Goal: Book appointment/travel/reservation

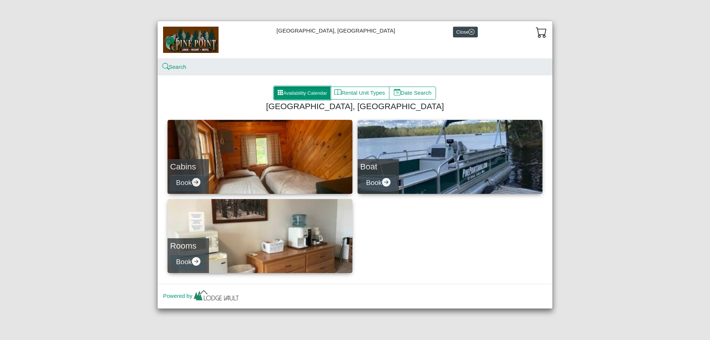
click at [312, 91] on button "Availability Calendar" at bounding box center [302, 93] width 56 height 13
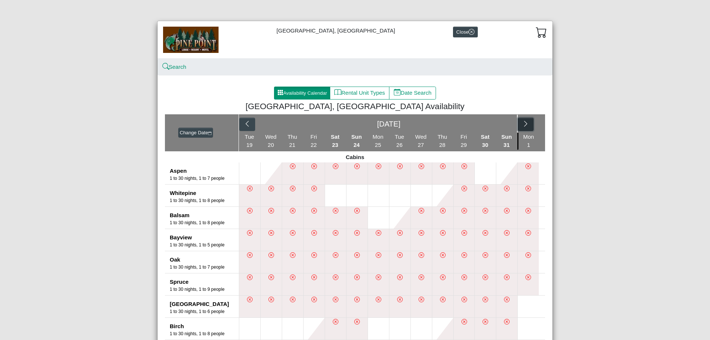
click at [523, 124] on icon "chevron right" at bounding box center [525, 123] width 7 height 7
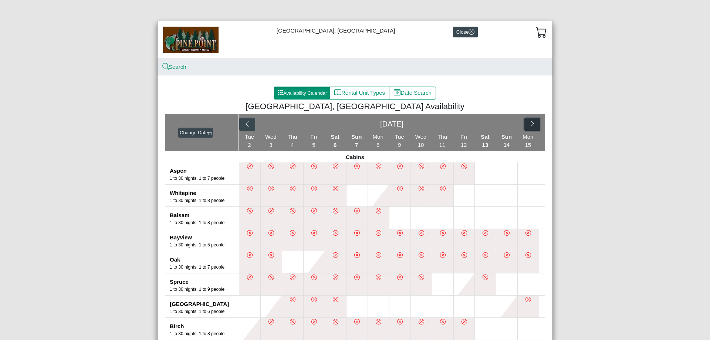
click at [525, 124] on button "button" at bounding box center [533, 124] width 16 height 13
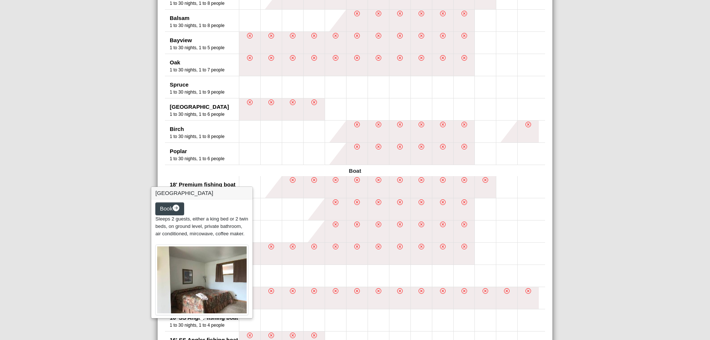
scroll to position [49, 0]
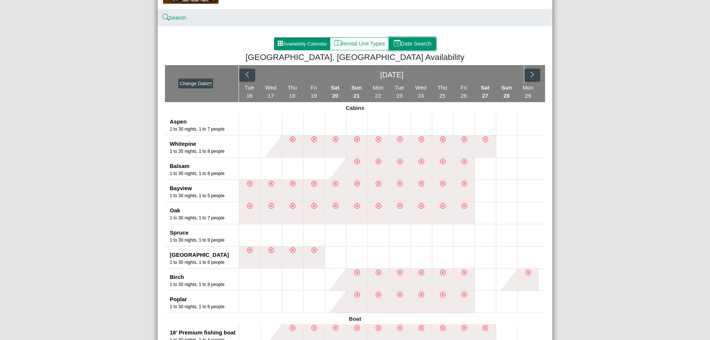
click at [414, 43] on button "Date Search" at bounding box center [412, 43] width 47 height 13
select select "*"
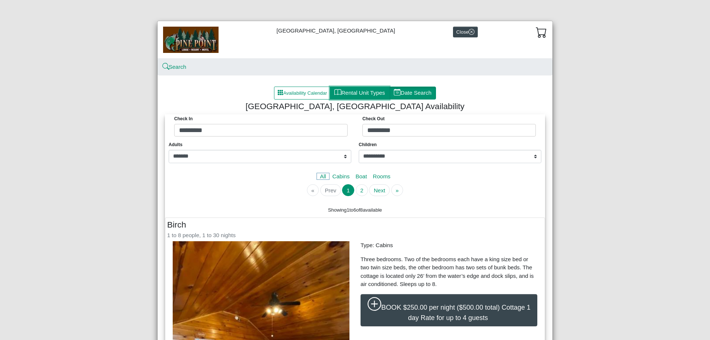
click at [347, 88] on button "Rental Unit Types" at bounding box center [360, 93] width 60 height 13
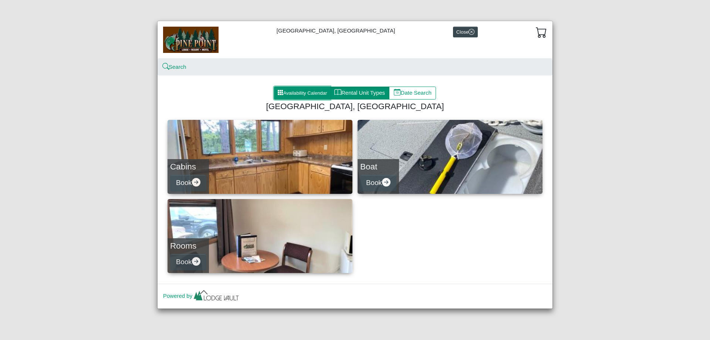
click at [314, 92] on button "Availability Calendar" at bounding box center [302, 93] width 56 height 13
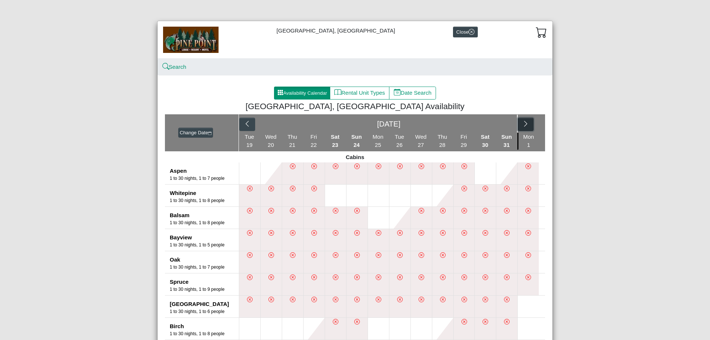
click at [525, 124] on icon "chevron right" at bounding box center [525, 123] width 7 height 7
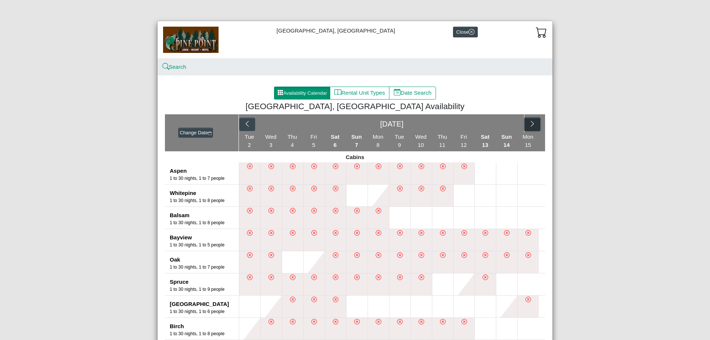
click at [525, 121] on button "button" at bounding box center [533, 124] width 16 height 13
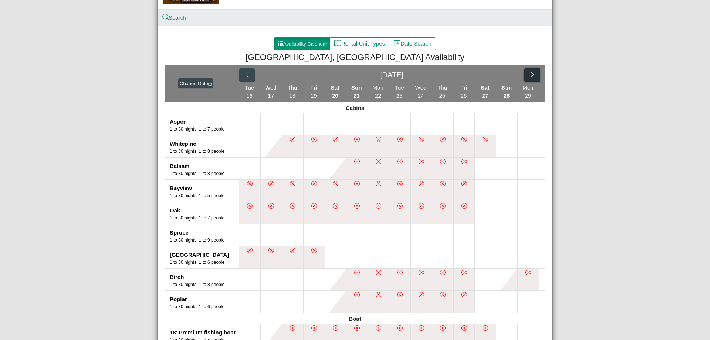
scroll to position [148, 0]
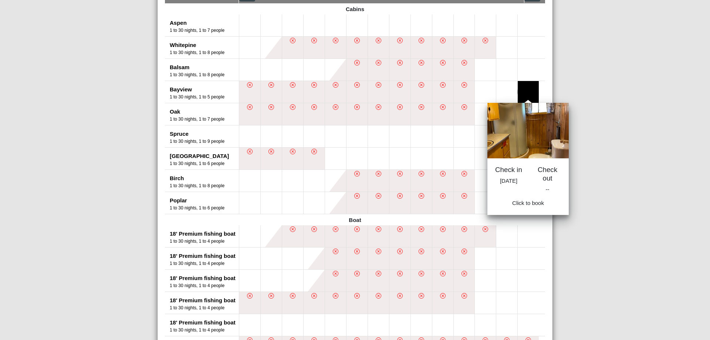
click at [523, 91] on button at bounding box center [528, 92] width 21 height 22
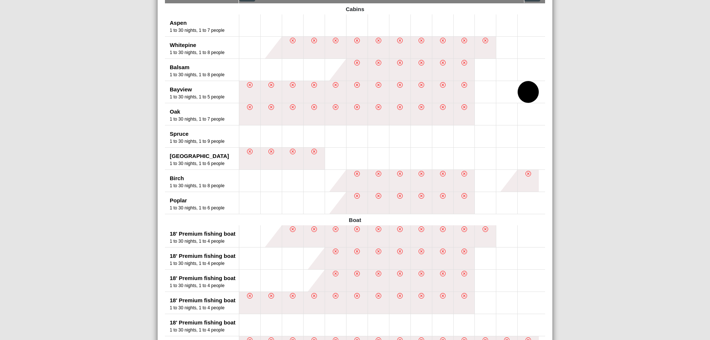
scroll to position [49, 0]
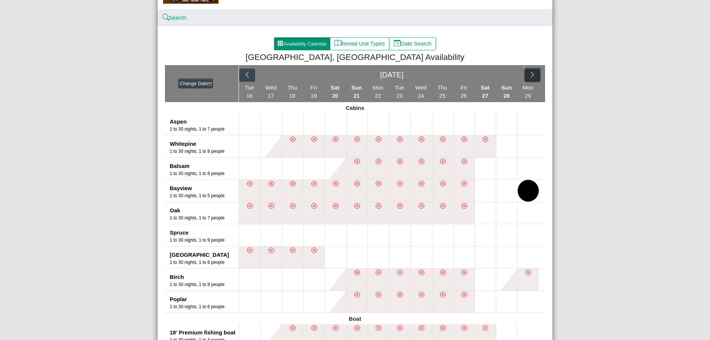
click at [532, 73] on icon "chevron right" at bounding box center [532, 74] width 7 height 7
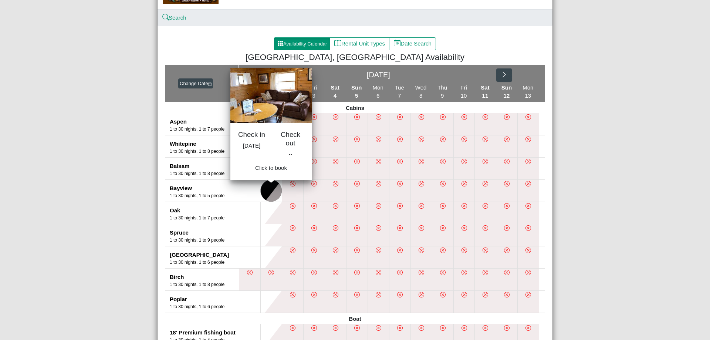
click at [262, 188] on button at bounding box center [271, 191] width 21 height 22
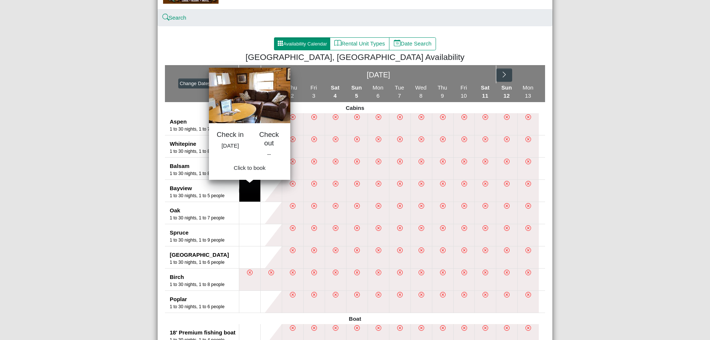
click at [253, 189] on button at bounding box center [249, 191] width 21 height 22
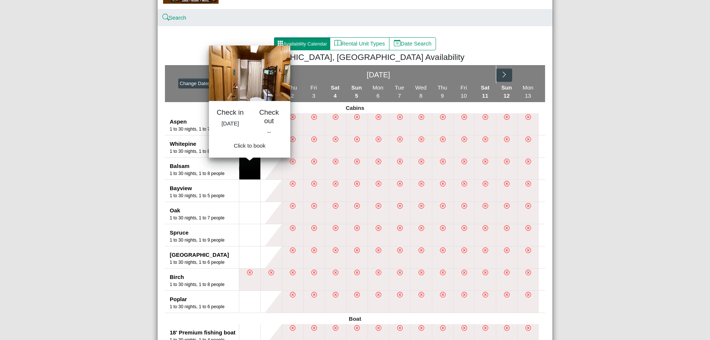
click at [253, 175] on button at bounding box center [249, 169] width 21 height 22
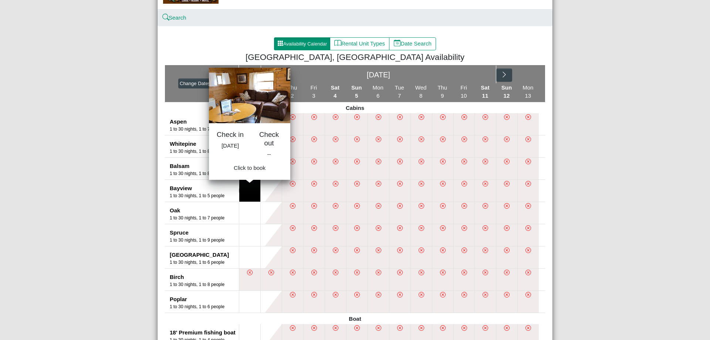
click at [250, 191] on button at bounding box center [249, 191] width 21 height 22
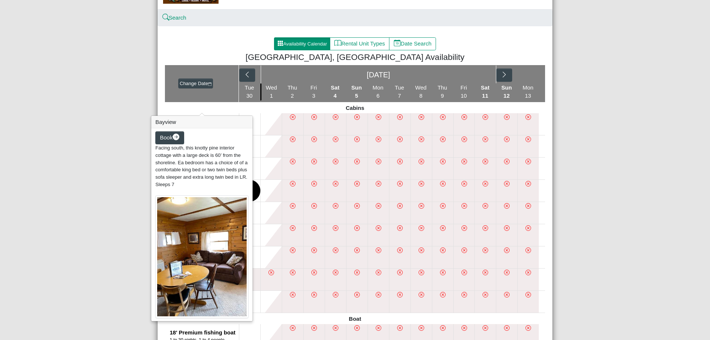
click at [227, 191] on div "Book Facing south, this knotty pine interior cottage with a large deck is 60’ f…" at bounding box center [201, 224] width 101 height 193
click at [170, 138] on span "Book" at bounding box center [166, 137] width 13 height 6
select select "*"
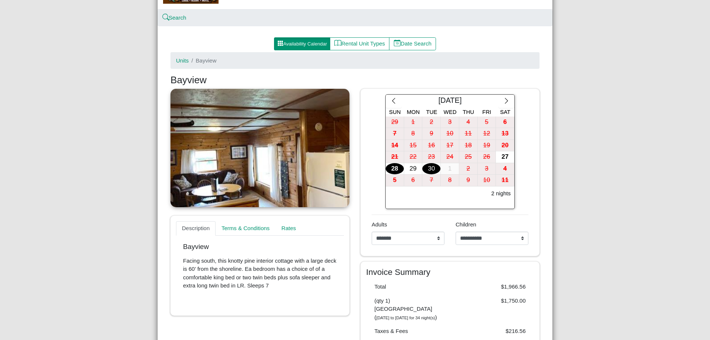
click at [391, 169] on div "28" at bounding box center [395, 168] width 18 height 11
click at [410, 171] on div "29" at bounding box center [413, 168] width 18 height 11
click at [411, 170] on div "29" at bounding box center [413, 168] width 18 height 11
click at [428, 169] on div "30" at bounding box center [431, 168] width 18 height 11
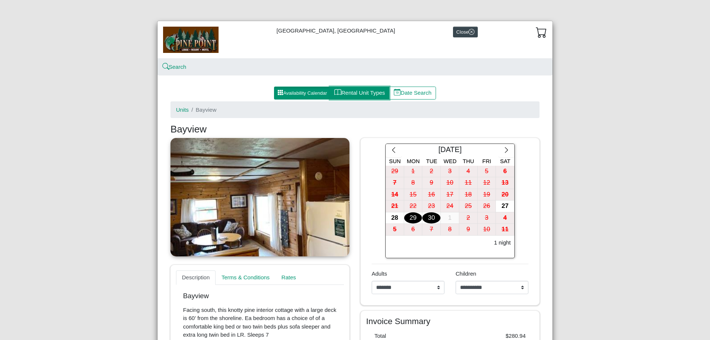
click at [354, 92] on button "Rental Unit Types" at bounding box center [360, 93] width 60 height 13
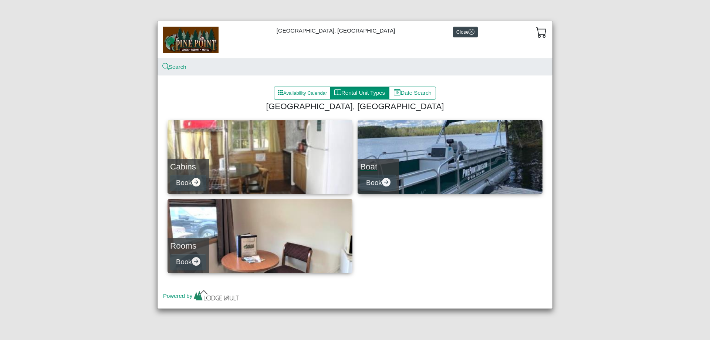
click at [385, 164] on h4 "Boat" at bounding box center [378, 167] width 36 height 10
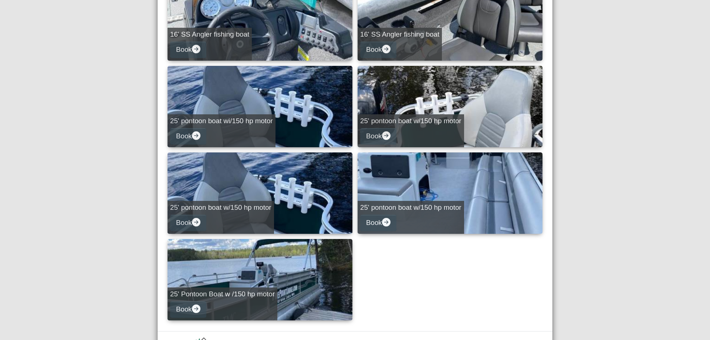
scroll to position [296, 0]
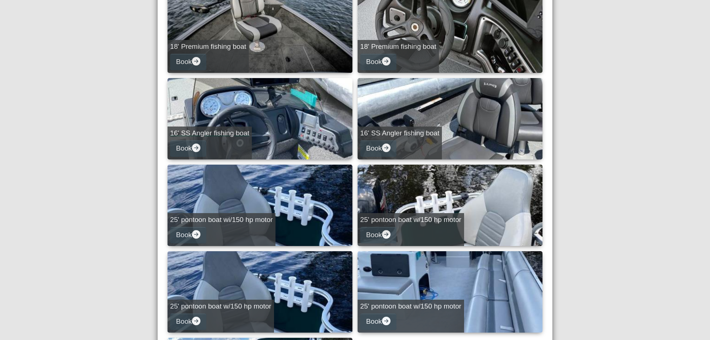
click at [239, 137] on h5 "16' SS Angler fishing boat" at bounding box center [209, 133] width 79 height 9
select select "*"
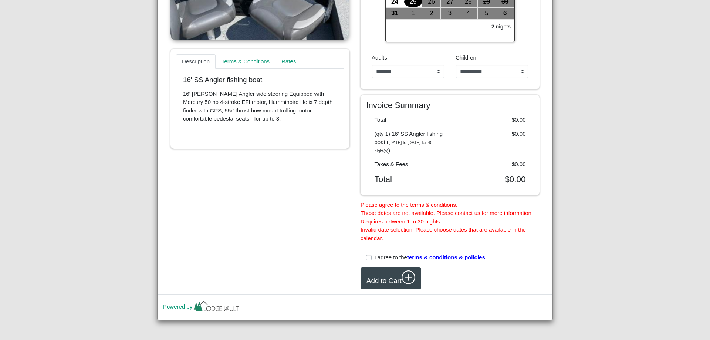
scroll to position [117, 0]
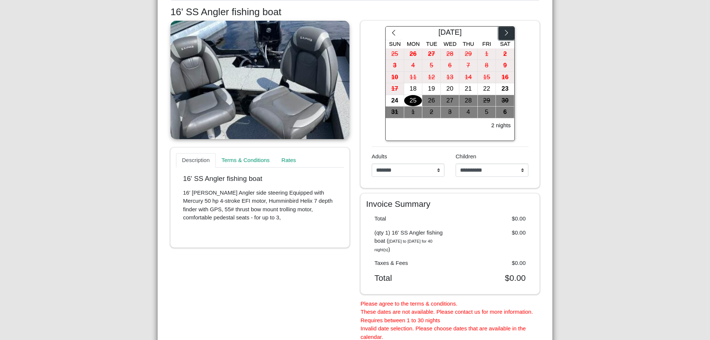
click at [508, 34] on button "button" at bounding box center [507, 33] width 16 height 13
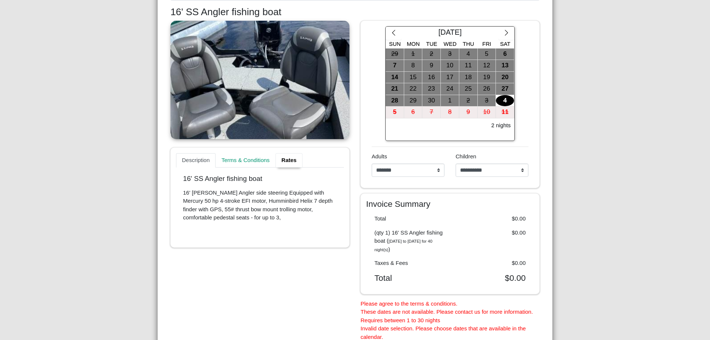
click at [290, 159] on link "Rates" at bounding box center [289, 160] width 27 height 15
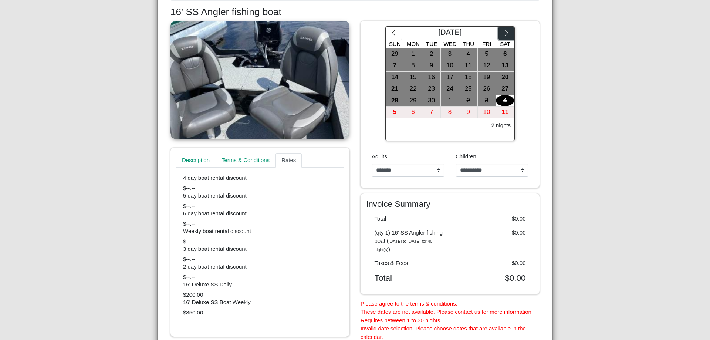
click at [505, 33] on icon "chevron right" at bounding box center [506, 32] width 7 height 7
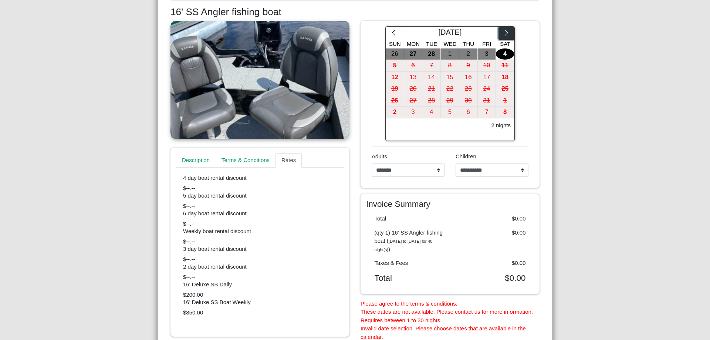
click at [504, 33] on icon "chevron right" at bounding box center [506, 32] width 7 height 7
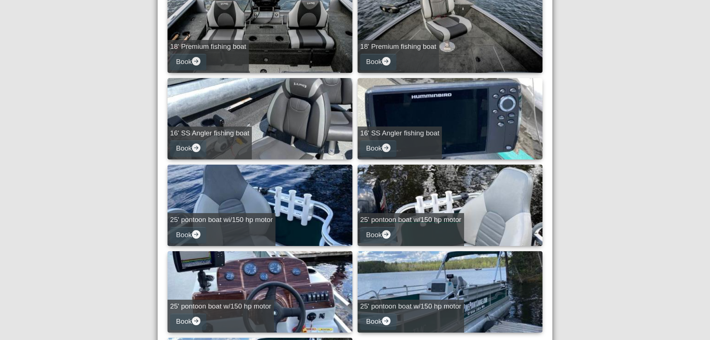
scroll to position [432, 0]
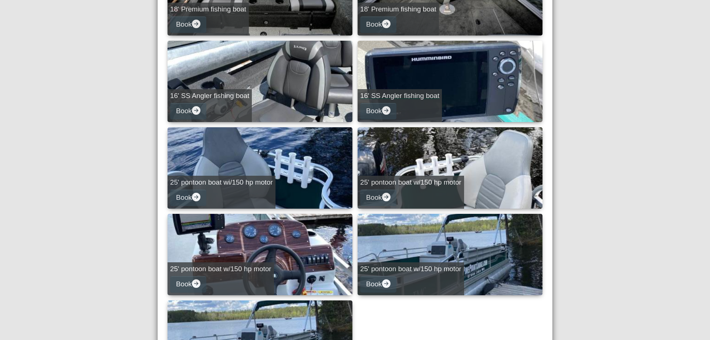
click at [445, 91] on link "16' SS Angler fishing boat Book" at bounding box center [450, 81] width 185 height 81
select select "*"
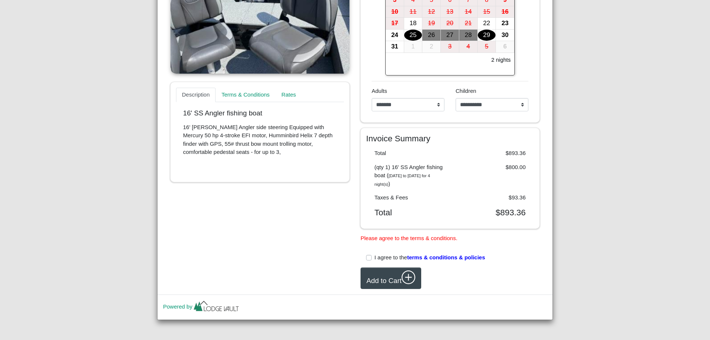
scroll to position [134, 0]
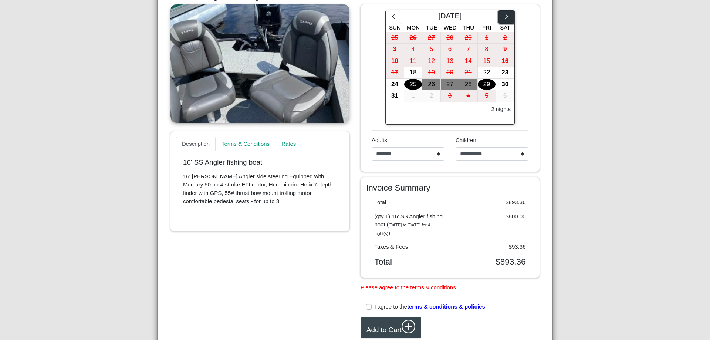
click at [503, 14] on icon "chevron right" at bounding box center [506, 16] width 7 height 7
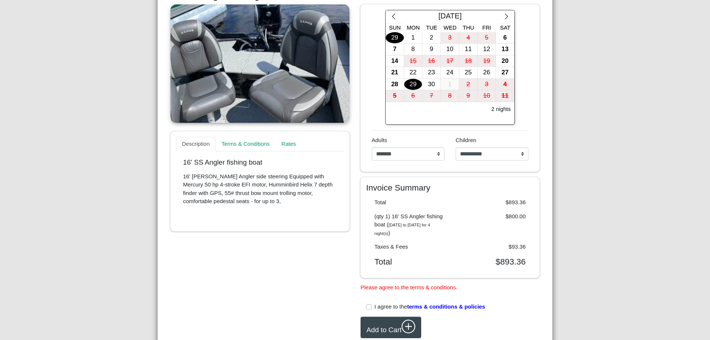
click at [411, 82] on div "29" at bounding box center [413, 84] width 18 height 11
click at [424, 84] on div "30" at bounding box center [431, 84] width 18 height 11
